Goal: Information Seeking & Learning: Learn about a topic

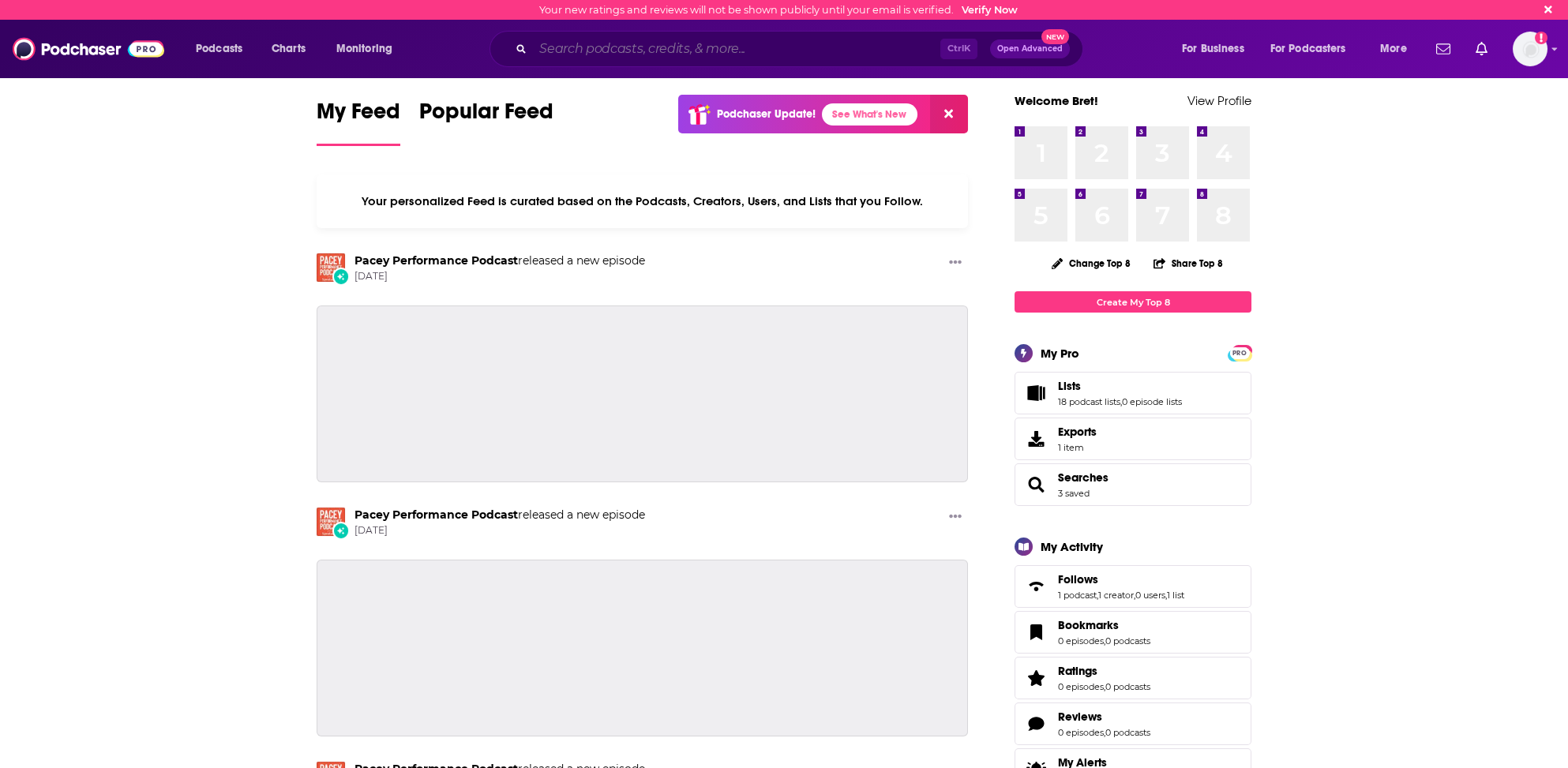
click at [575, 45] on input "Search podcasts, credits, & more..." at bounding box center [736, 49] width 407 height 25
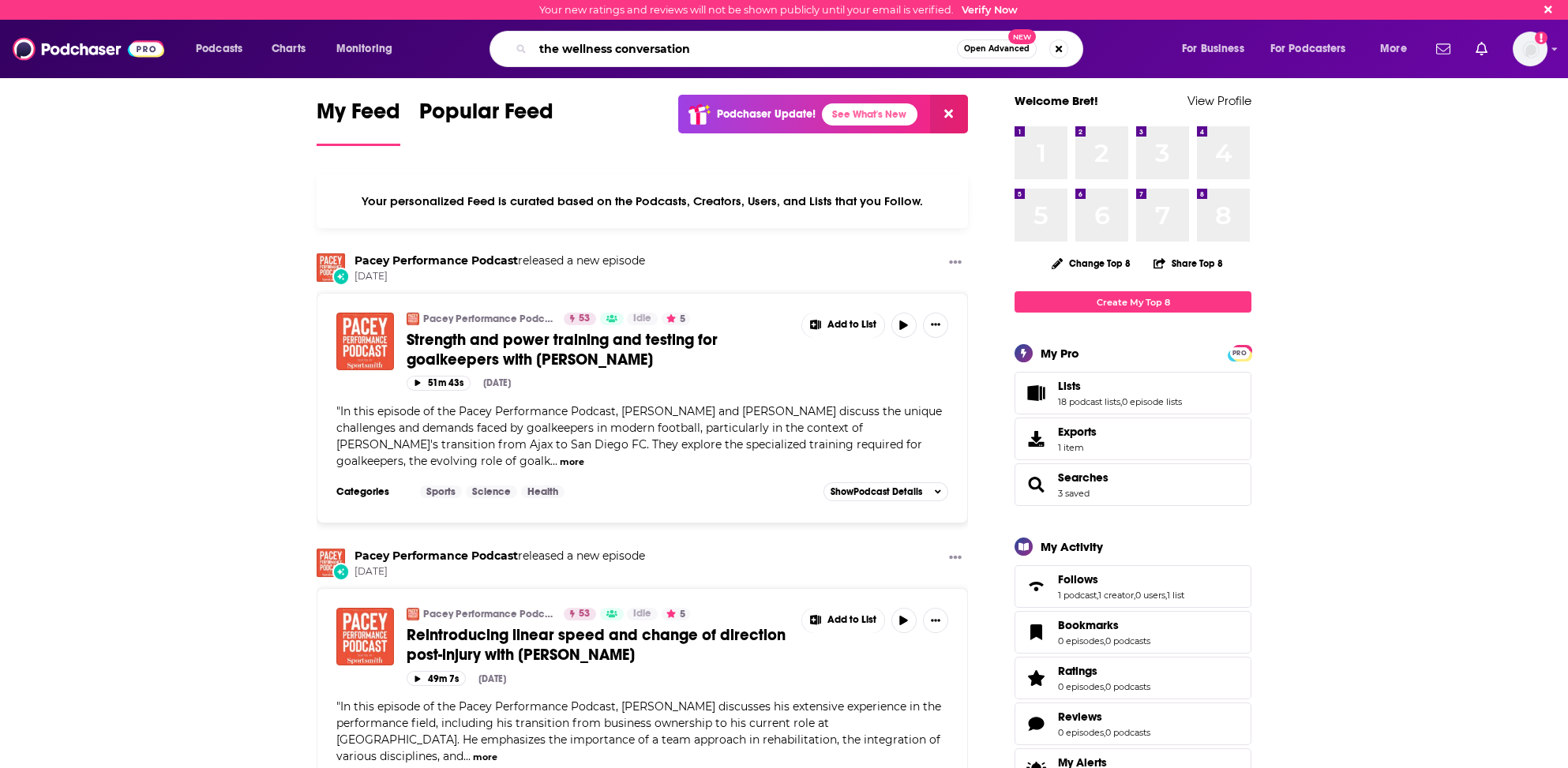
type input "the wellness conversation"
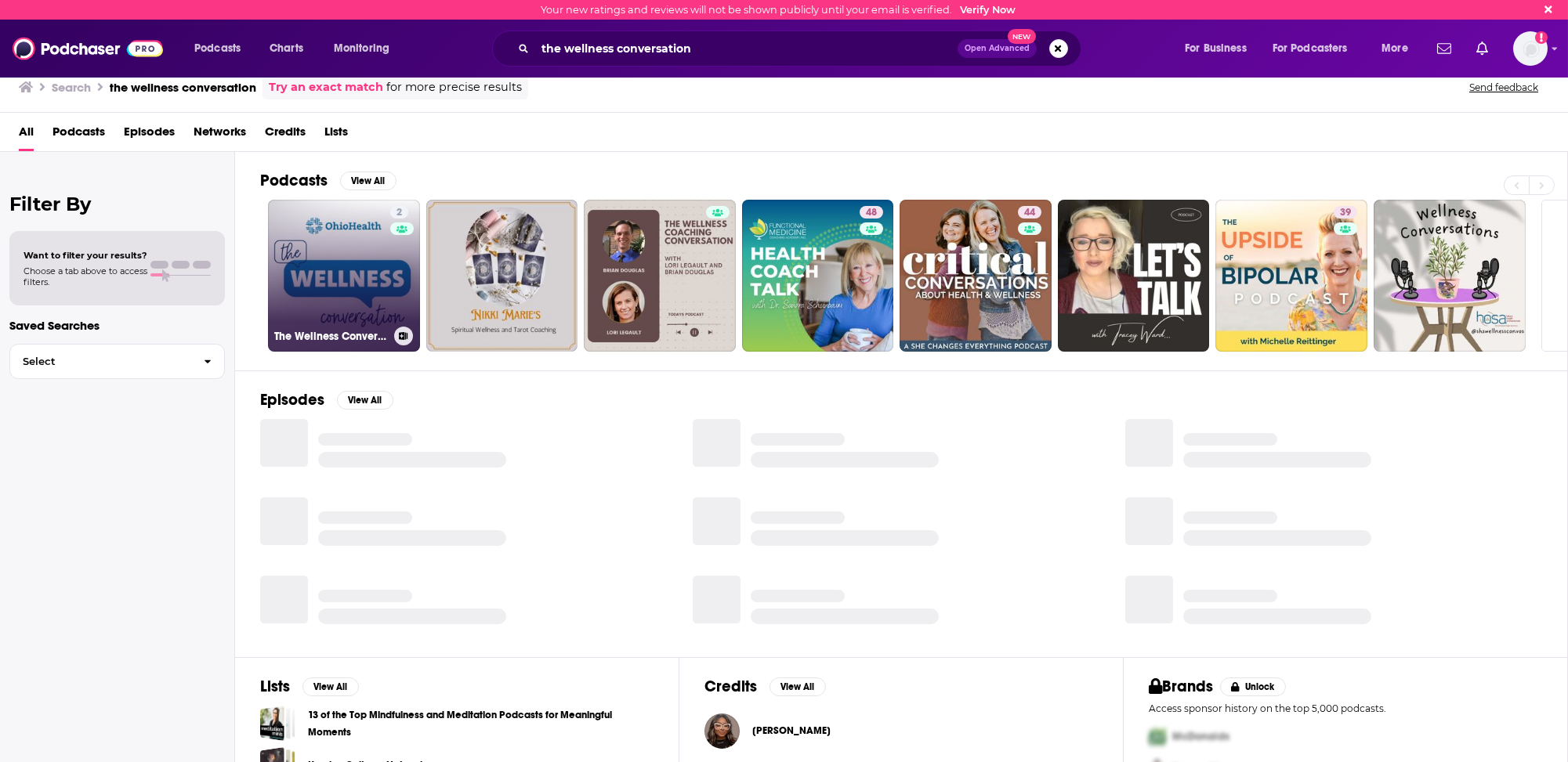
click at [309, 288] on link "2 The Wellness Conversation" at bounding box center [344, 275] width 152 height 152
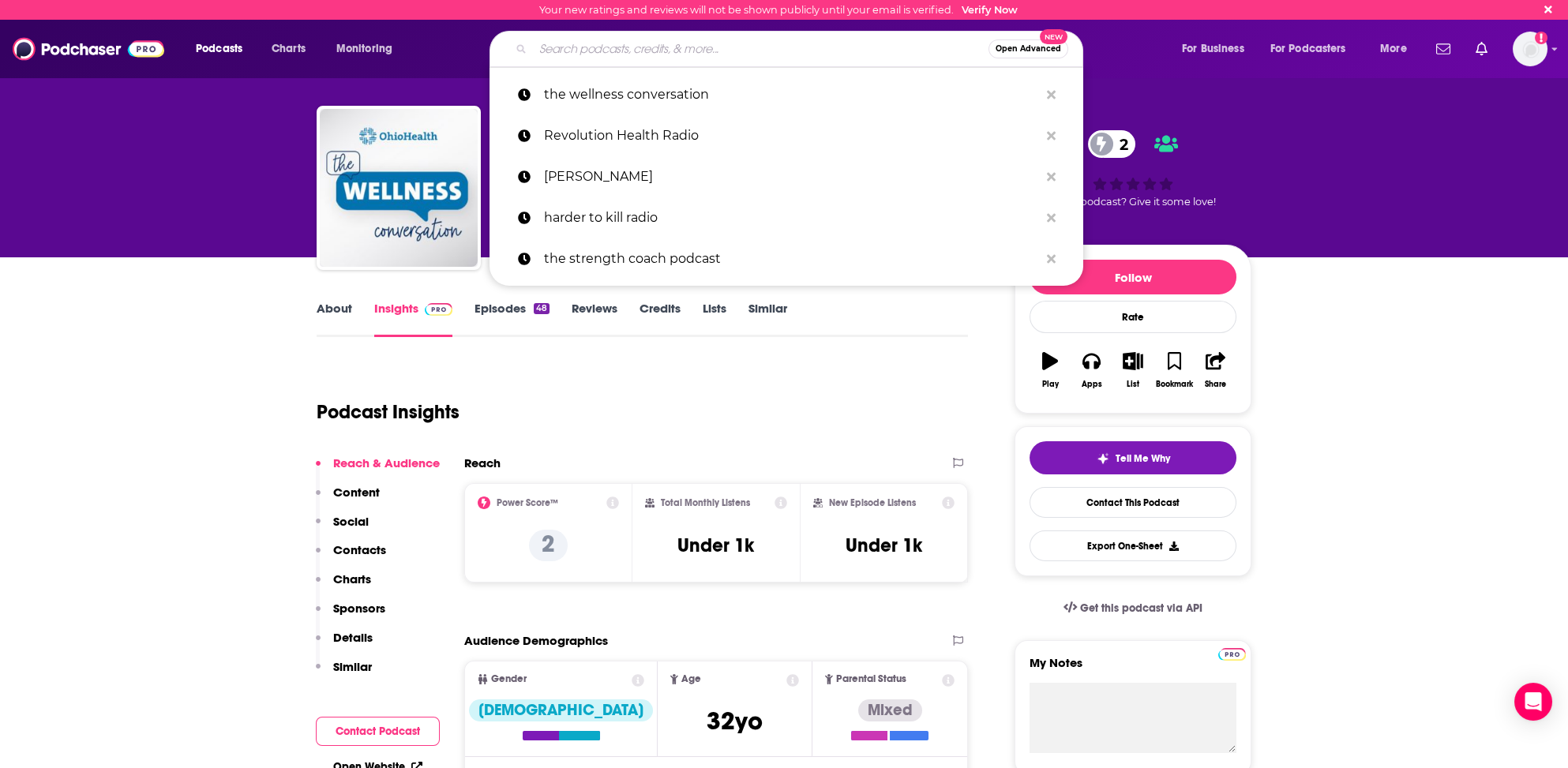
click at [554, 53] on input "Search podcasts, credits, & more..." at bounding box center [760, 49] width 456 height 25
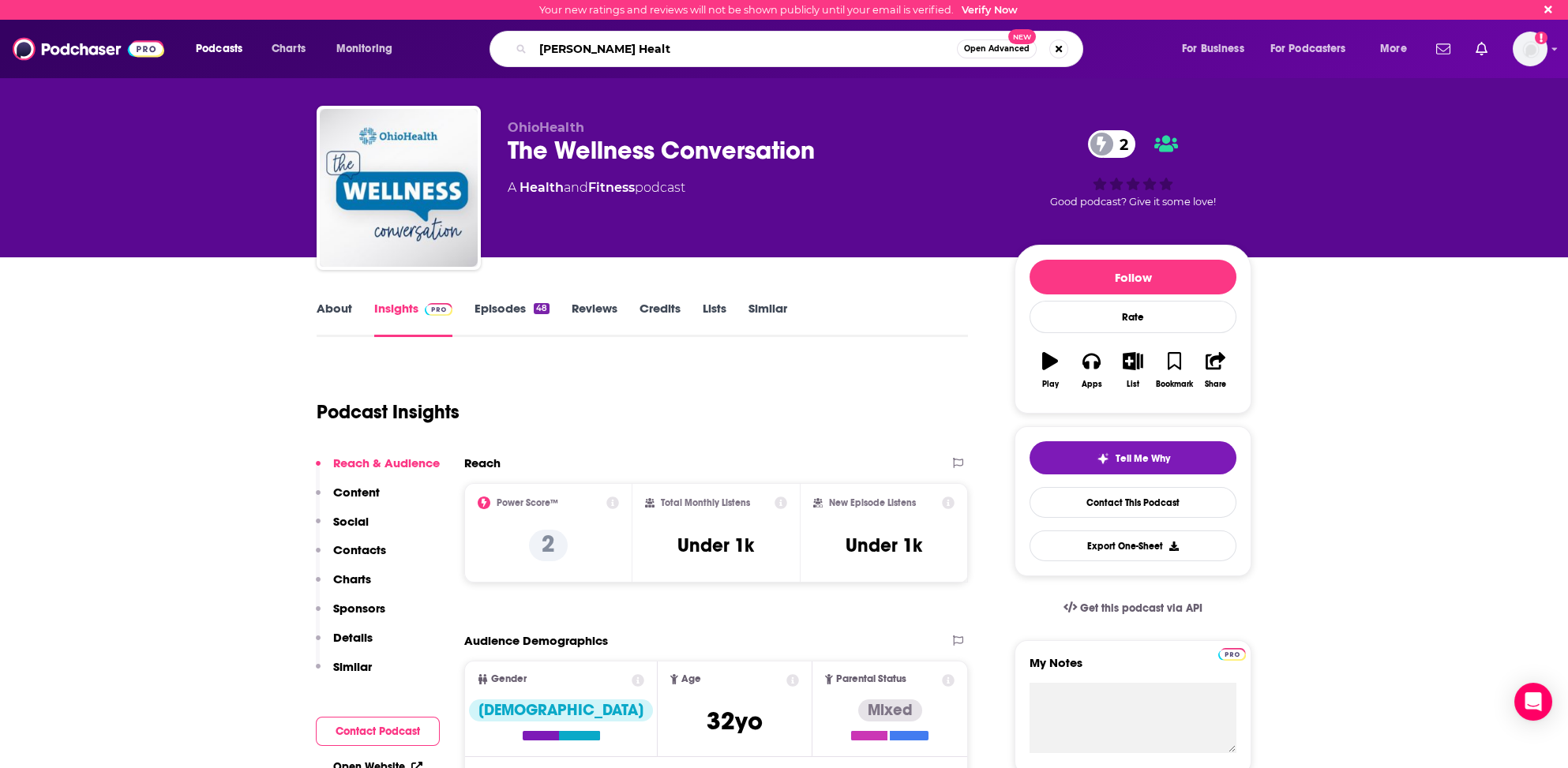
type input "Mahan Health"
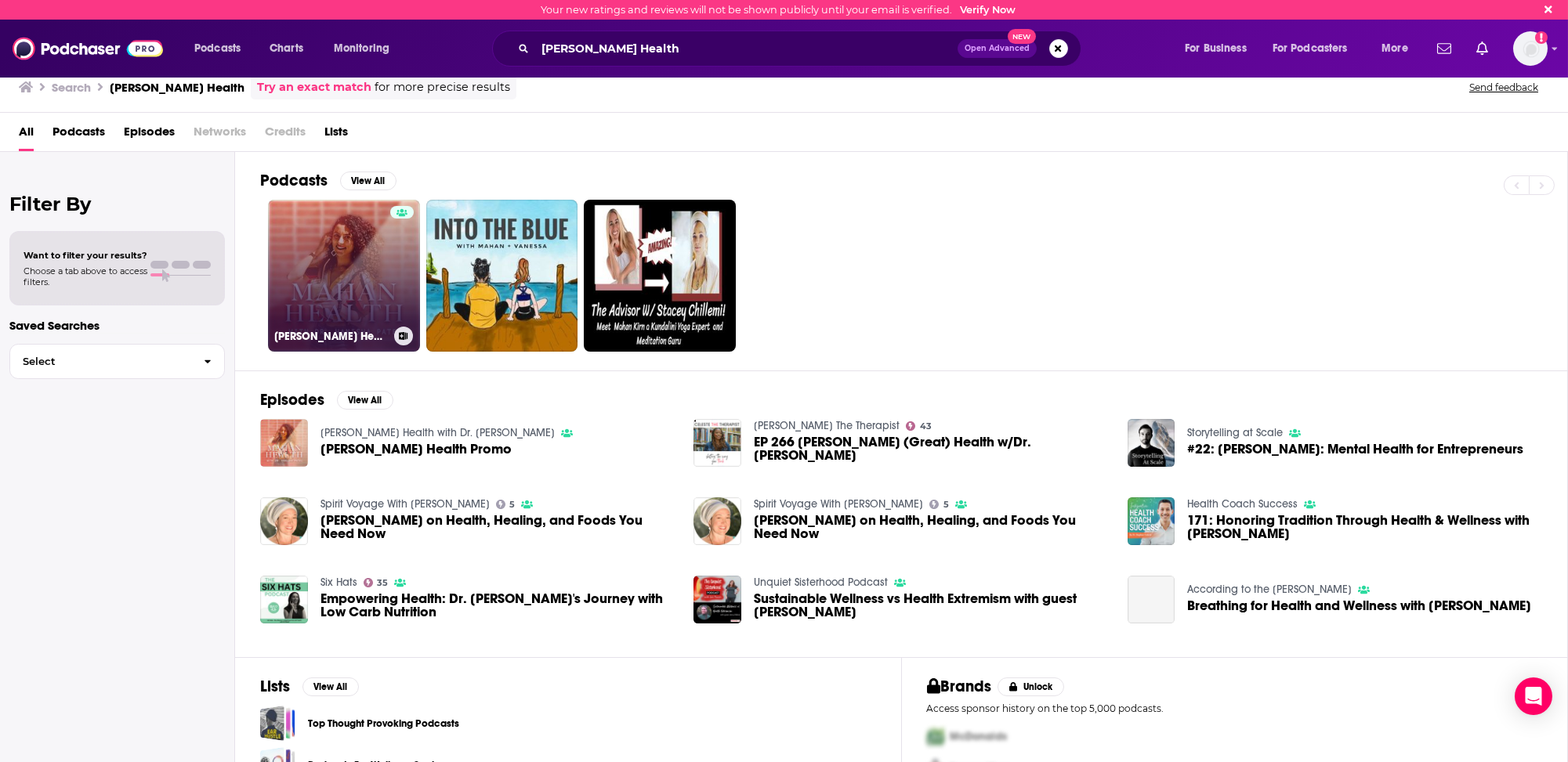
click at [310, 298] on link "Mahan Health with Dr. Hanisha" at bounding box center [344, 275] width 152 height 152
